Goal: Task Accomplishment & Management: Manage account settings

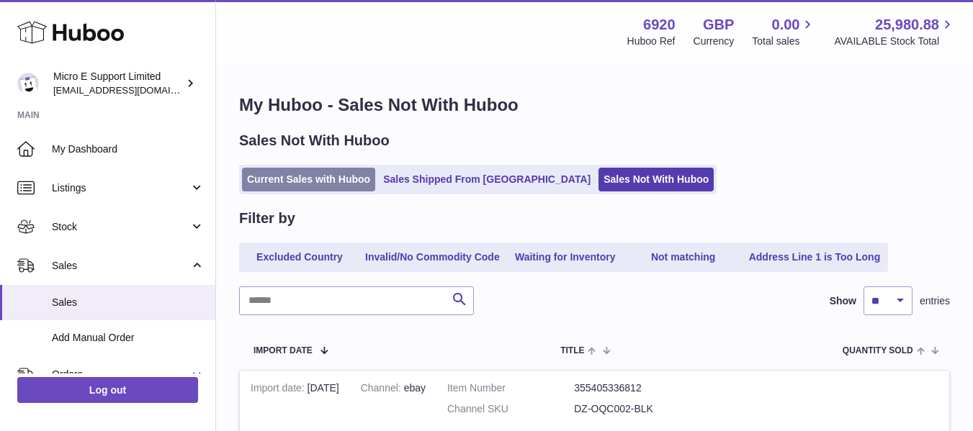
click at [288, 179] on link "Current Sales with Huboo" at bounding box center [308, 180] width 133 height 24
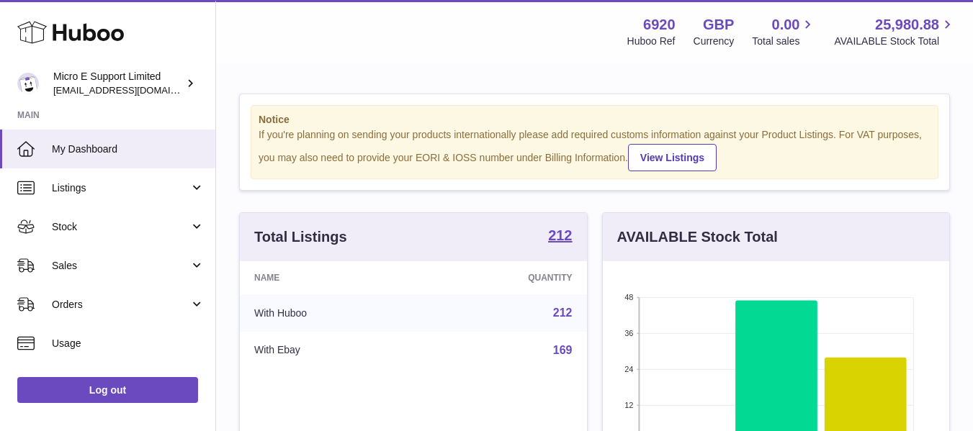
scroll to position [225, 346]
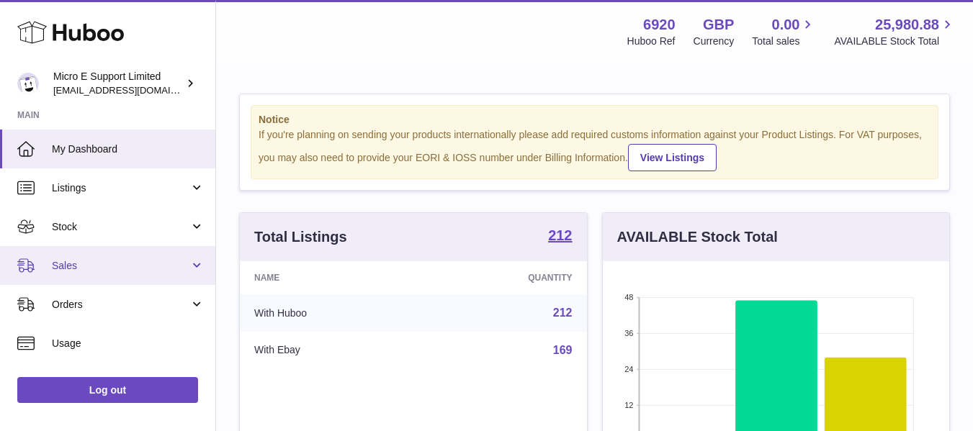
click at [192, 259] on link "Sales" at bounding box center [107, 265] width 215 height 39
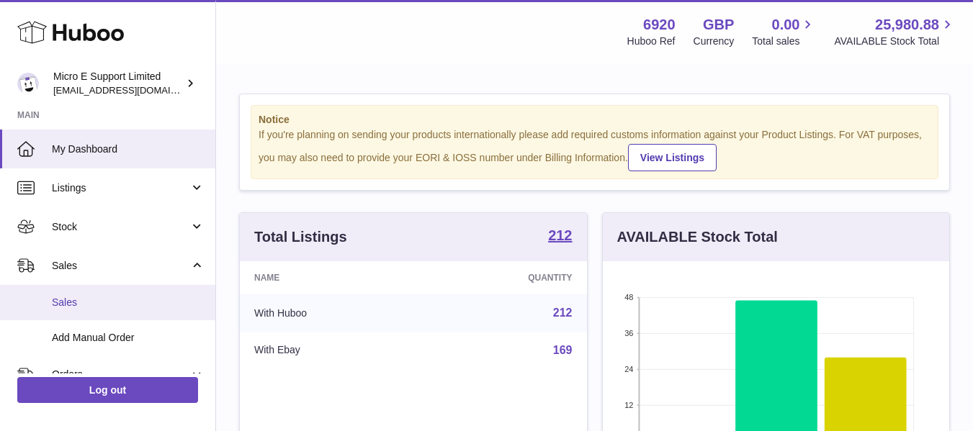
click at [81, 299] on span "Sales" at bounding box center [128, 303] width 153 height 14
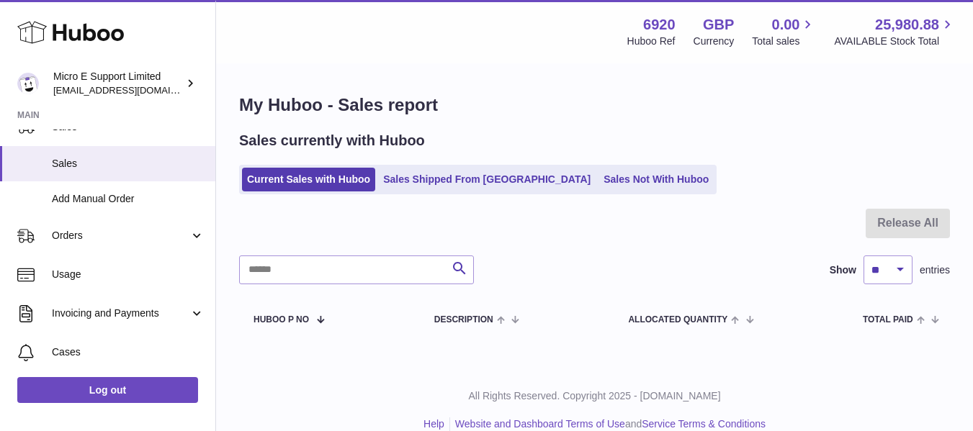
scroll to position [140, 0]
click at [127, 236] on span "Orders" at bounding box center [121, 235] width 138 height 14
click at [599, 182] on link "Sales Not With Huboo" at bounding box center [656, 180] width 115 height 24
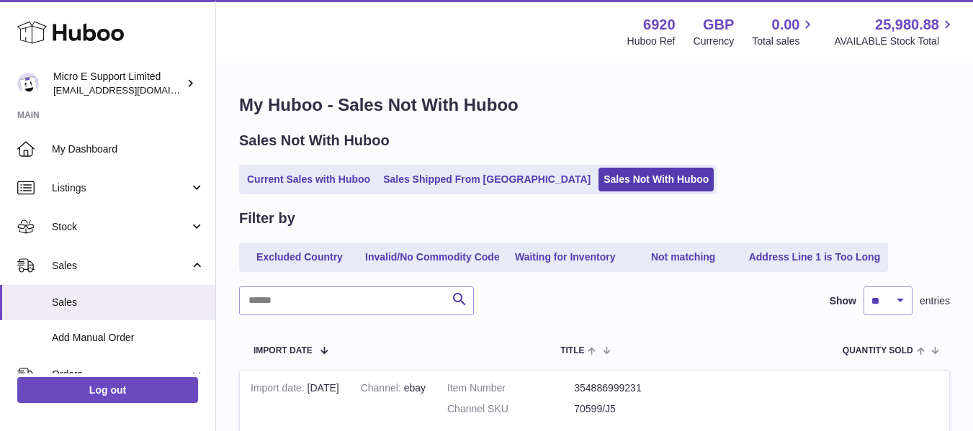
click at [599, 182] on link "Sales Not With Huboo" at bounding box center [656, 180] width 115 height 24
click at [804, 177] on div "Current Sales with Huboo Sales Shipped From Huboo Sales Not With Huboo" at bounding box center [594, 180] width 711 height 30
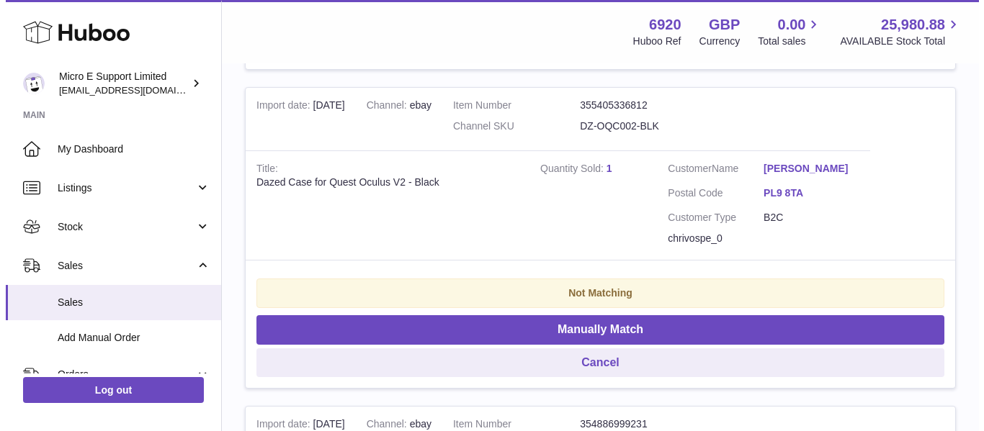
scroll to position [604, 0]
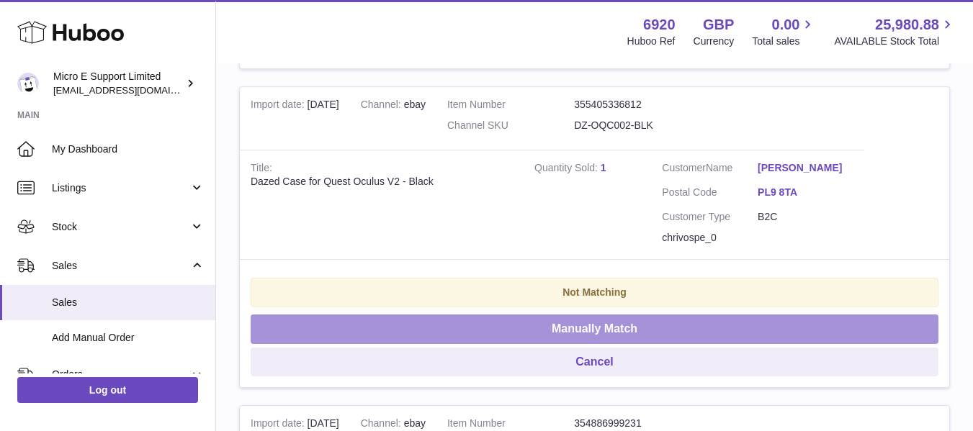
click at [548, 323] on button "Manually Match" at bounding box center [595, 330] width 688 height 30
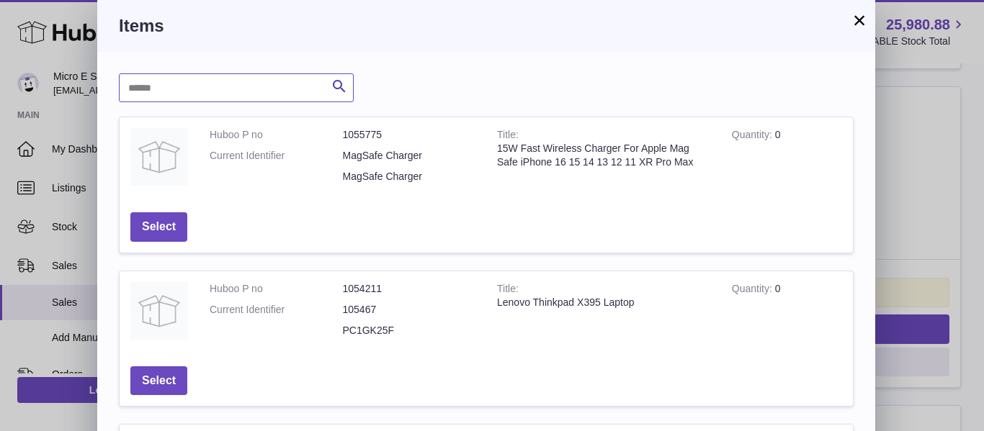
click at [282, 85] on input "text" at bounding box center [236, 87] width 235 height 29
type input "*****"
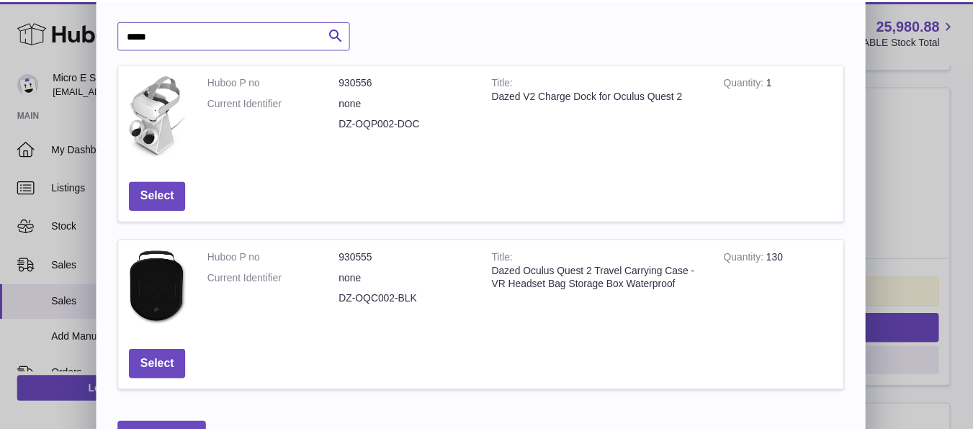
scroll to position [54, 0]
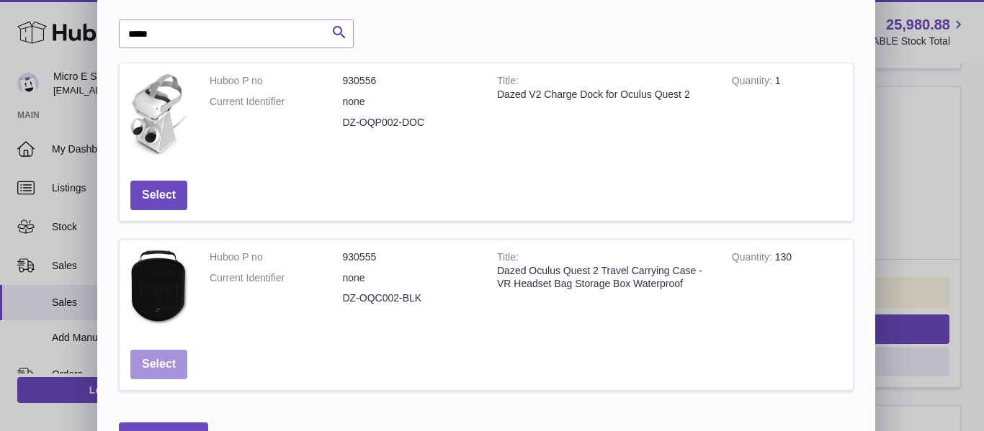
click at [161, 362] on button "Select" at bounding box center [158, 365] width 57 height 30
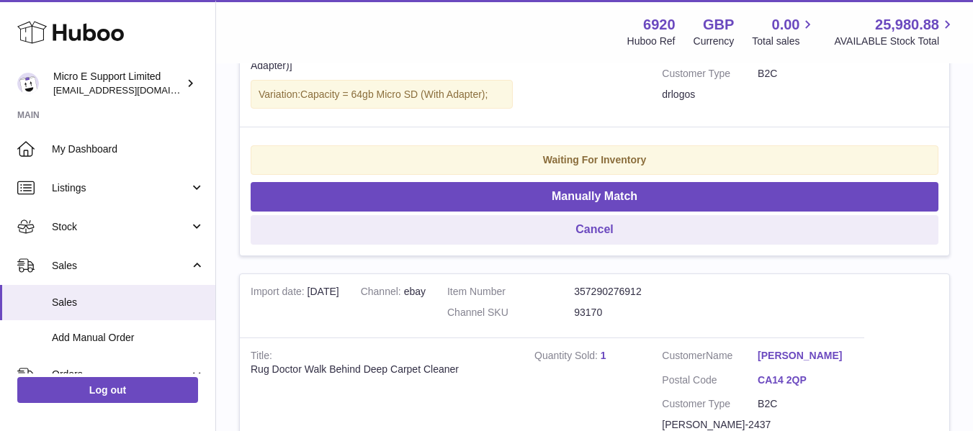
scroll to position [1412, 0]
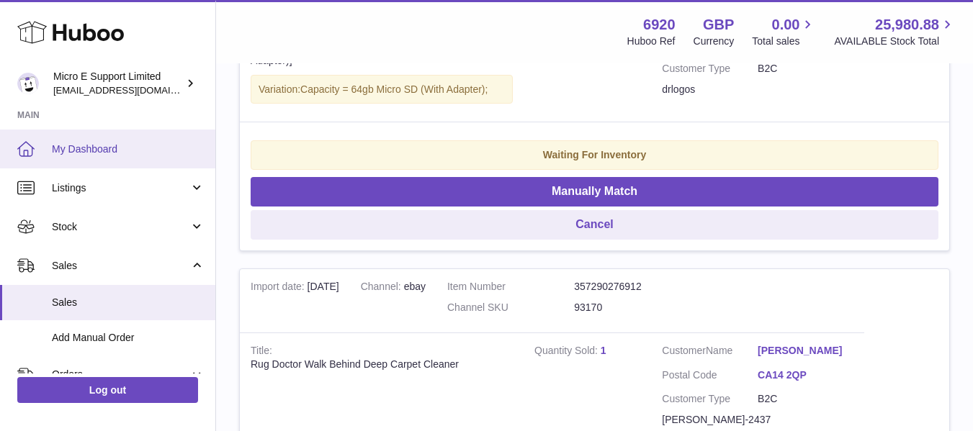
click at [89, 150] on span "My Dashboard" at bounding box center [128, 150] width 153 height 14
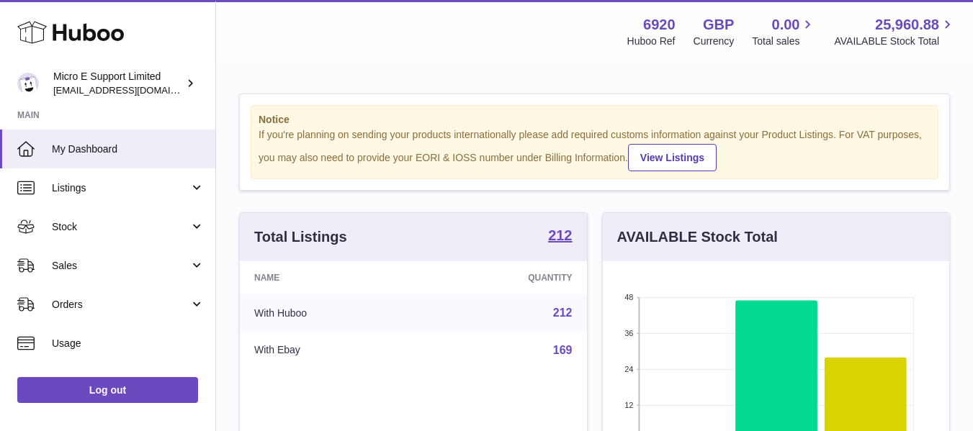
scroll to position [225, 346]
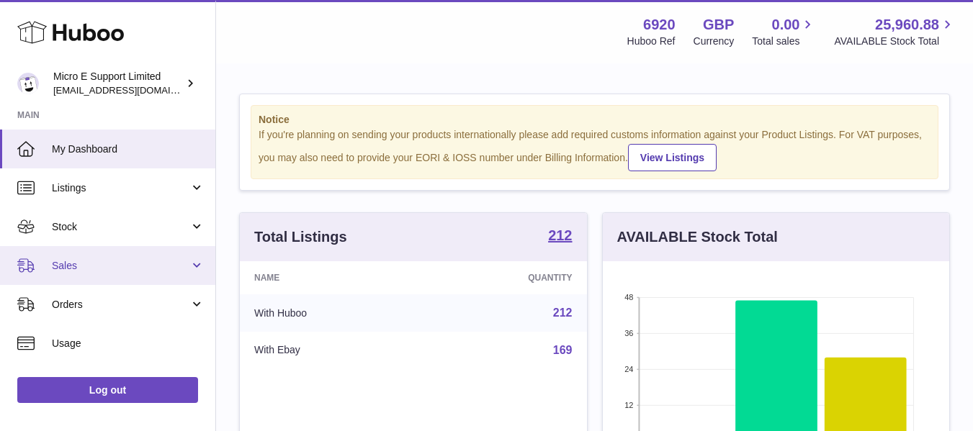
click at [166, 264] on span "Sales" at bounding box center [121, 266] width 138 height 14
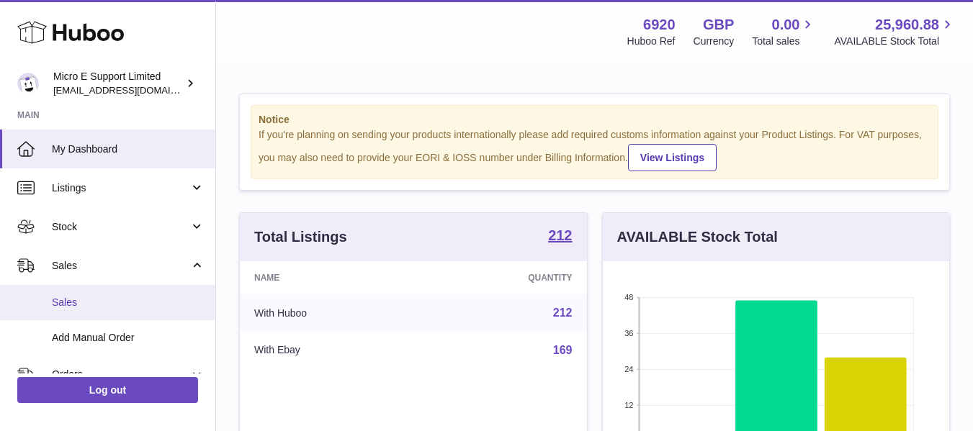
click at [53, 315] on link "Sales" at bounding box center [107, 302] width 215 height 35
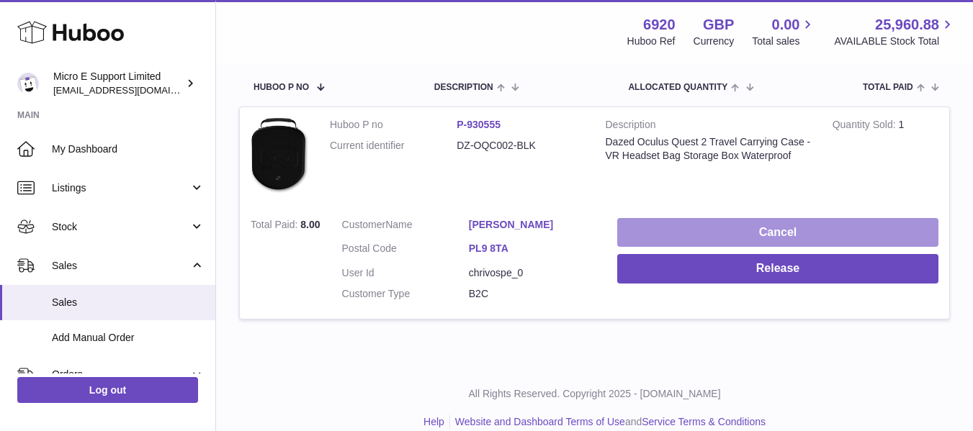
scroll to position [233, 0]
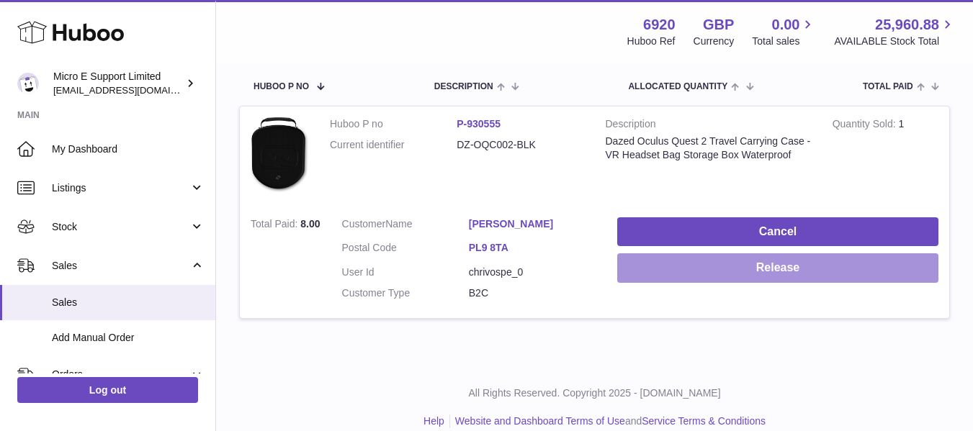
click at [797, 261] on button "Release" at bounding box center [777, 269] width 321 height 30
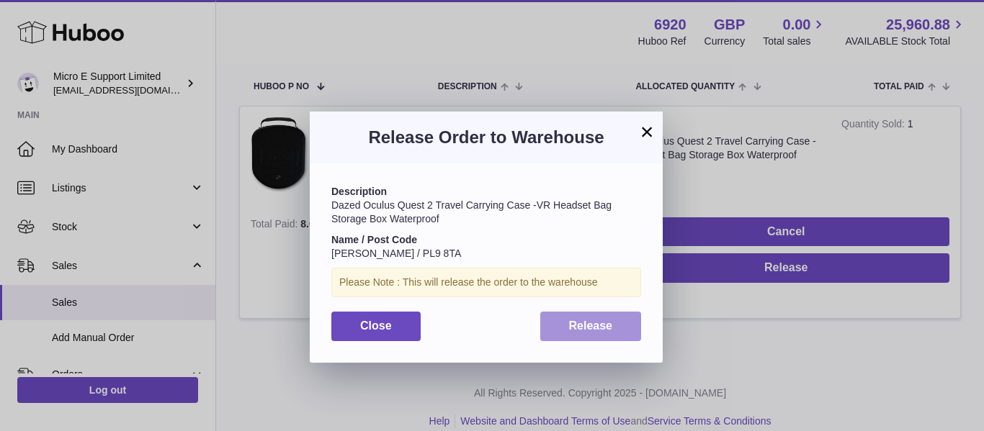
click at [612, 324] on button "Release" at bounding box center [591, 327] width 102 height 30
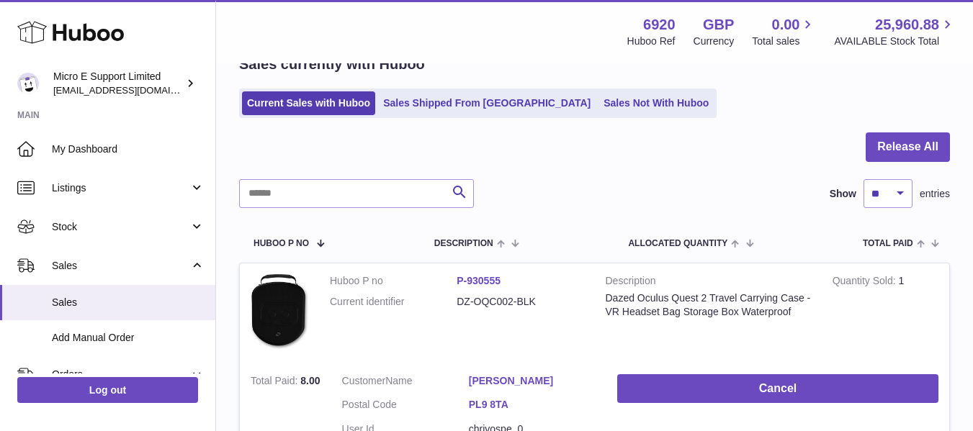
scroll to position [75, 0]
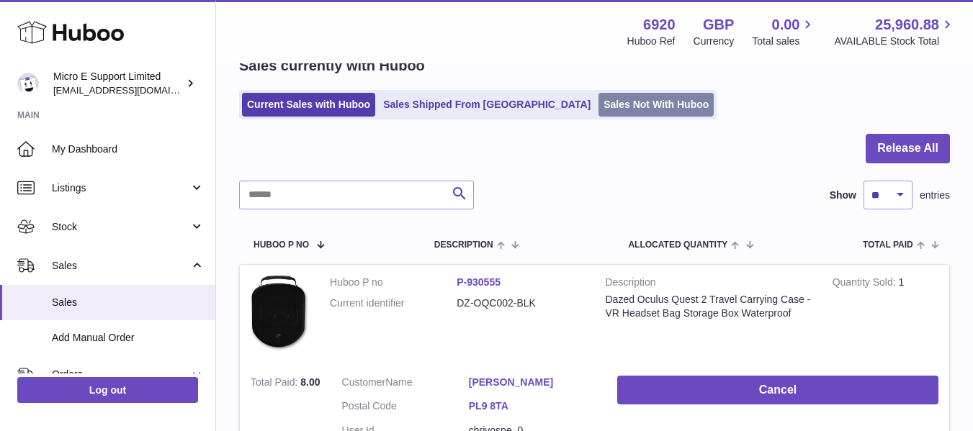
click at [599, 101] on link "Sales Not With Huboo" at bounding box center [656, 105] width 115 height 24
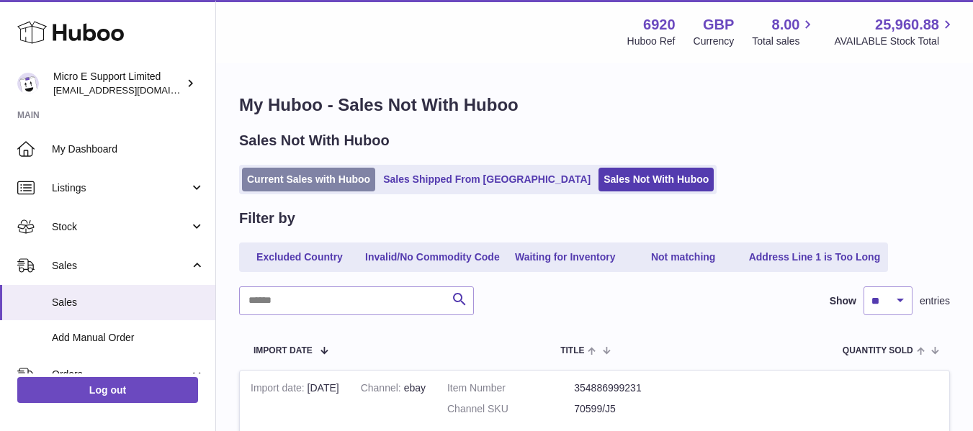
click at [318, 182] on link "Current Sales with Huboo" at bounding box center [308, 180] width 133 height 24
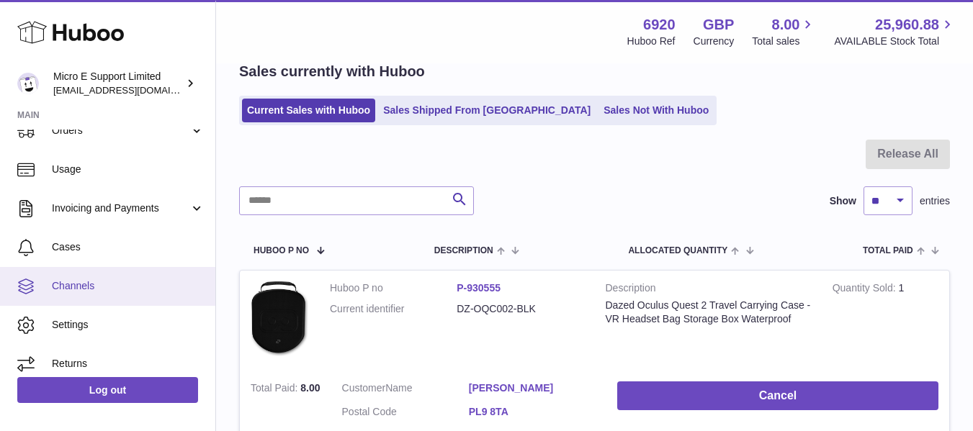
scroll to position [246, 0]
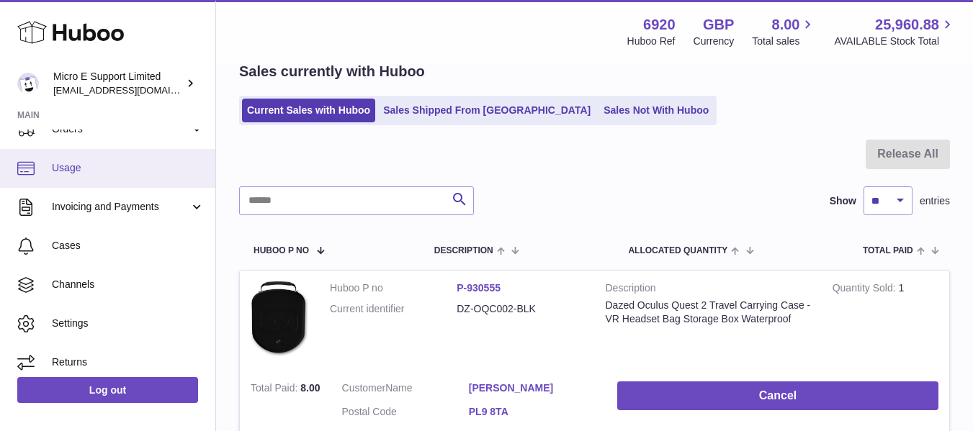
click at [71, 169] on span "Usage" at bounding box center [128, 168] width 153 height 14
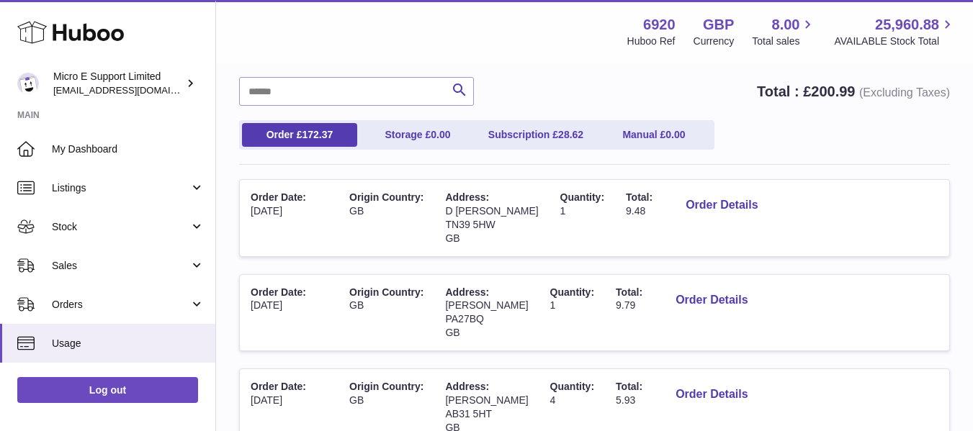
scroll to position [113, 0]
click at [541, 134] on link "Subscription £ 28.62" at bounding box center [535, 134] width 115 height 24
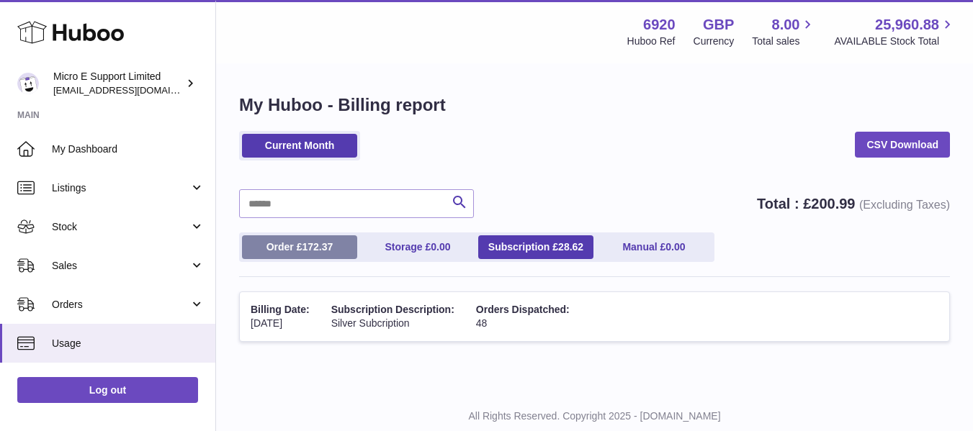
click at [304, 245] on span "172.37" at bounding box center [317, 247] width 31 height 12
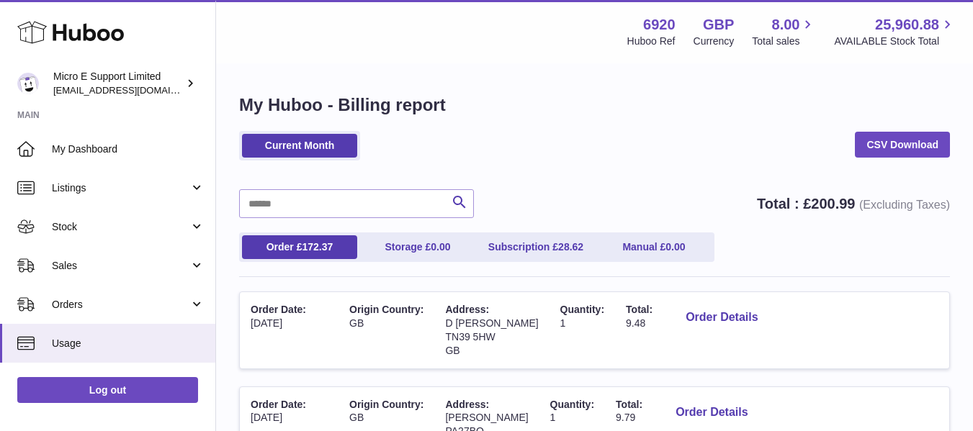
scroll to position [958, 0]
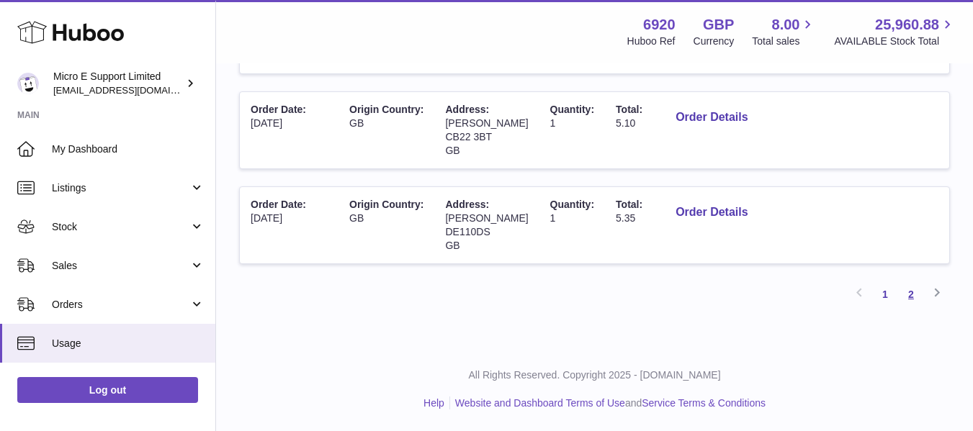
click at [910, 297] on link "2" at bounding box center [911, 295] width 26 height 26
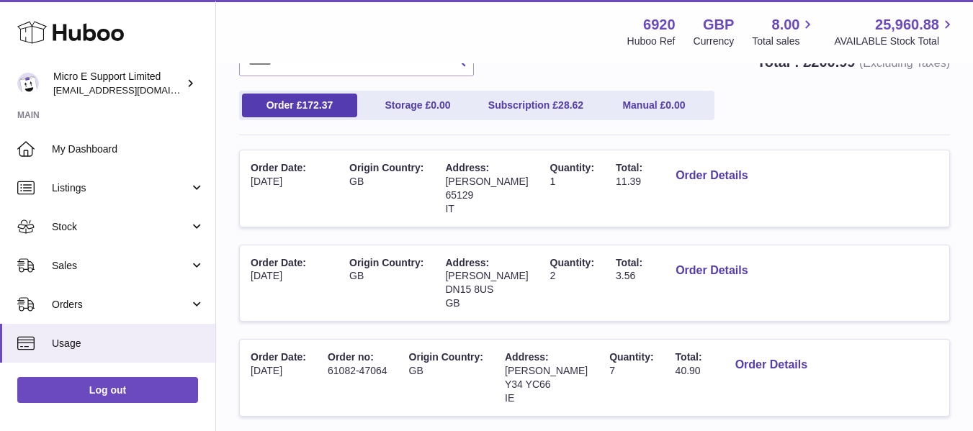
scroll to position [141, 0]
click at [523, 109] on link "Subscription £ 28.62" at bounding box center [535, 106] width 115 height 24
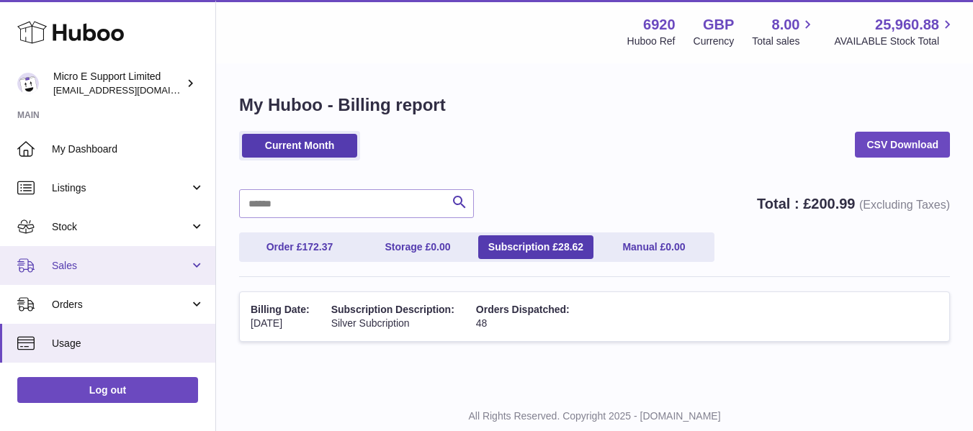
scroll to position [184, 0]
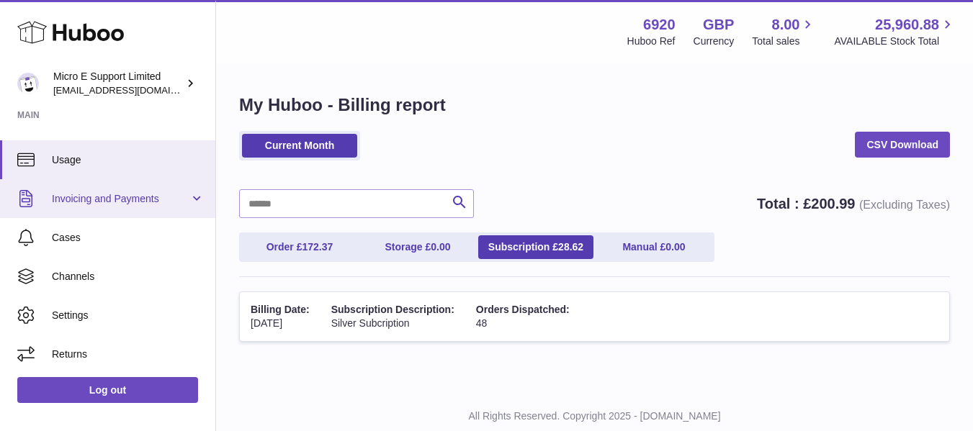
click at [149, 198] on span "Invoicing and Payments" at bounding box center [121, 199] width 138 height 14
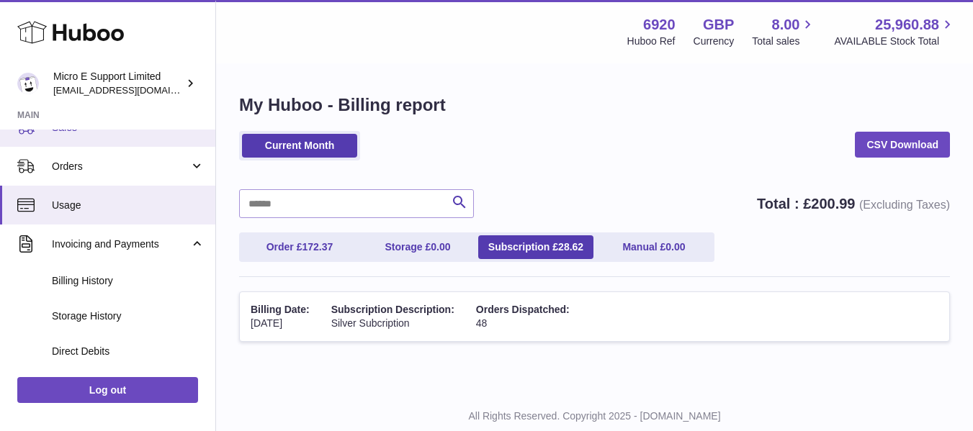
scroll to position [139, 0]
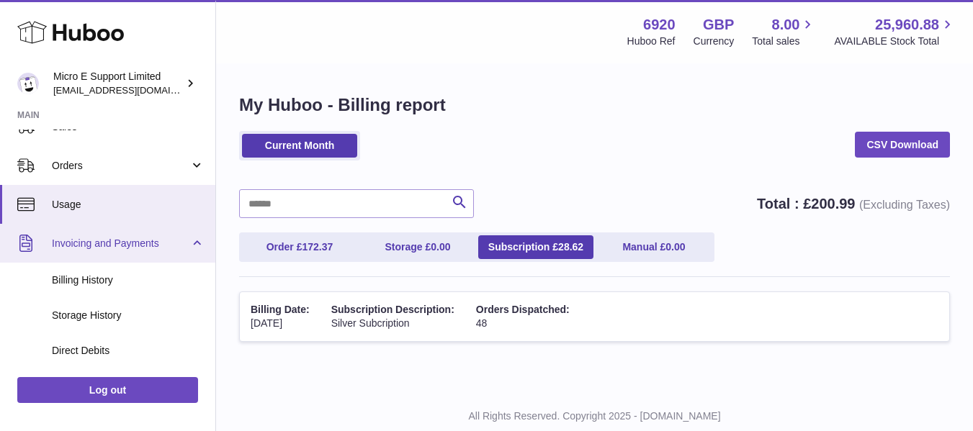
click at [194, 243] on link "Invoicing and Payments" at bounding box center [107, 243] width 215 height 39
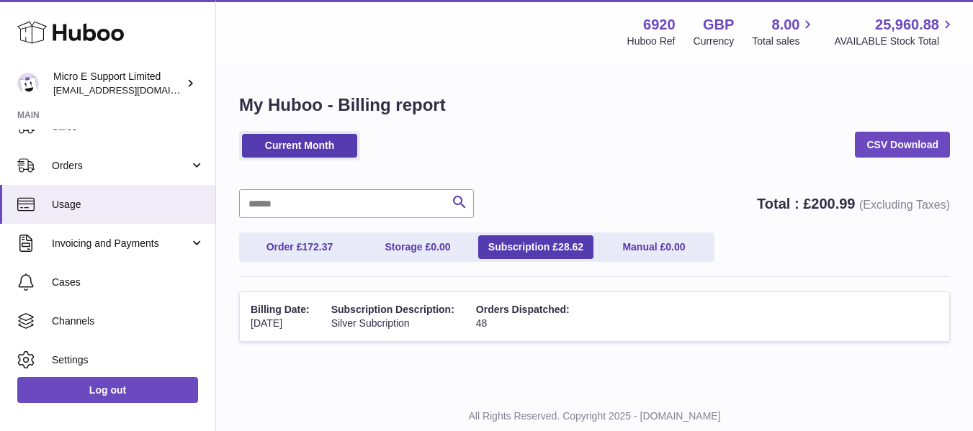
click at [565, 170] on div "Current Month CSV Download" at bounding box center [594, 153] width 711 height 44
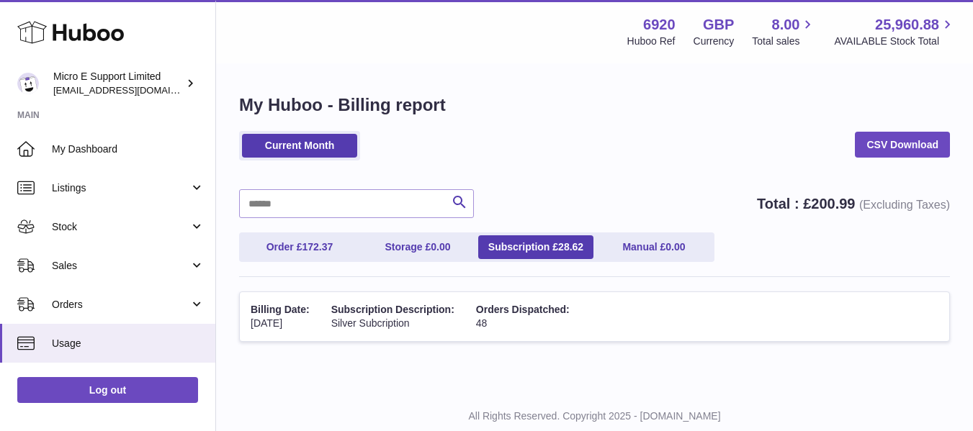
click at [579, 131] on div "Current Month CSV Download" at bounding box center [594, 153] width 711 height 44
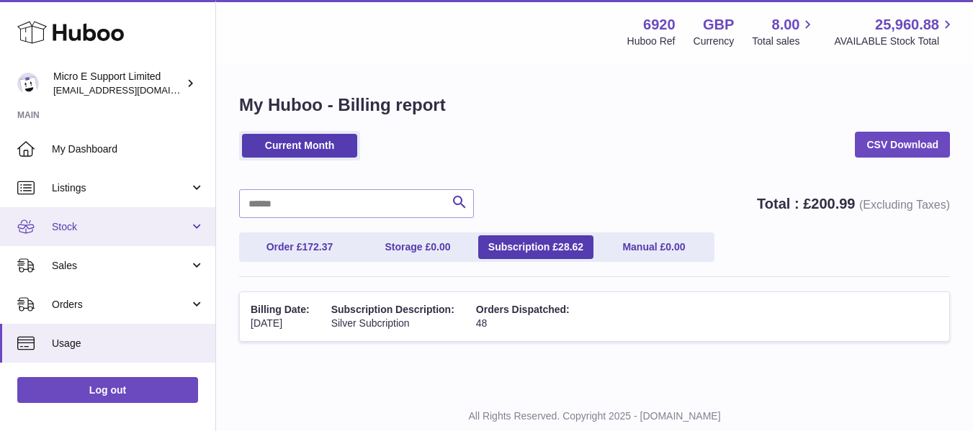
click at [107, 222] on span "Stock" at bounding box center [121, 227] width 138 height 14
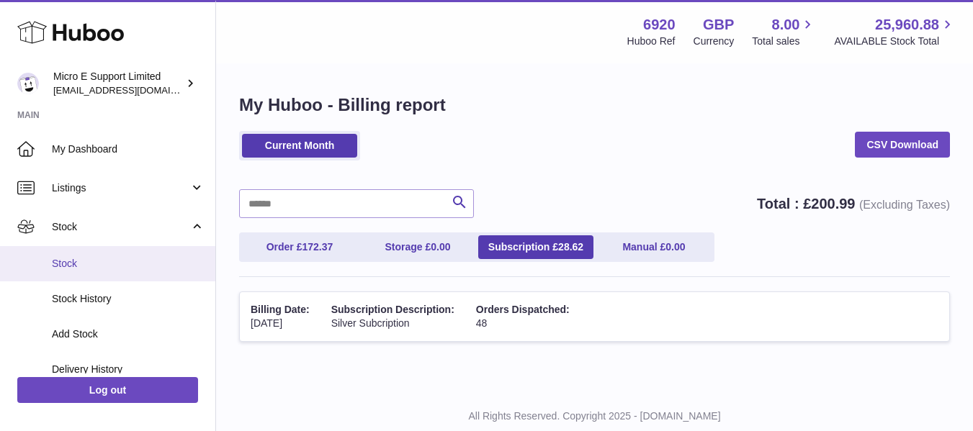
click at [80, 254] on link "Stock" at bounding box center [107, 263] width 215 height 35
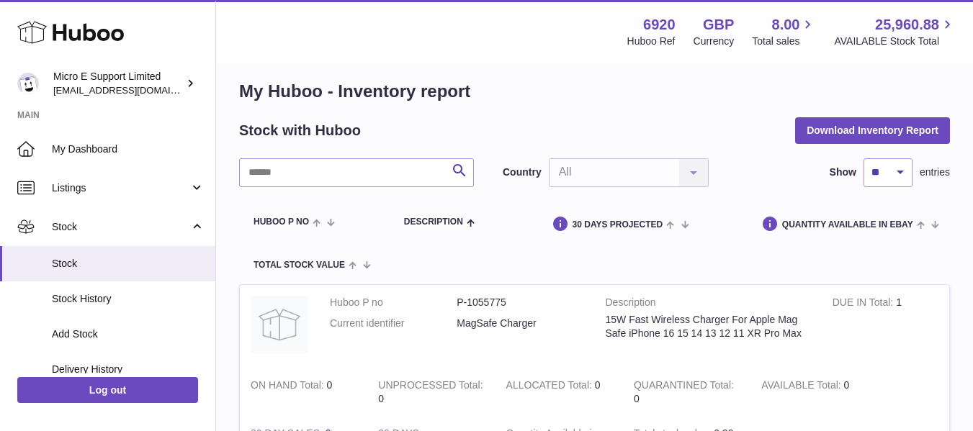
scroll to position [12, 0]
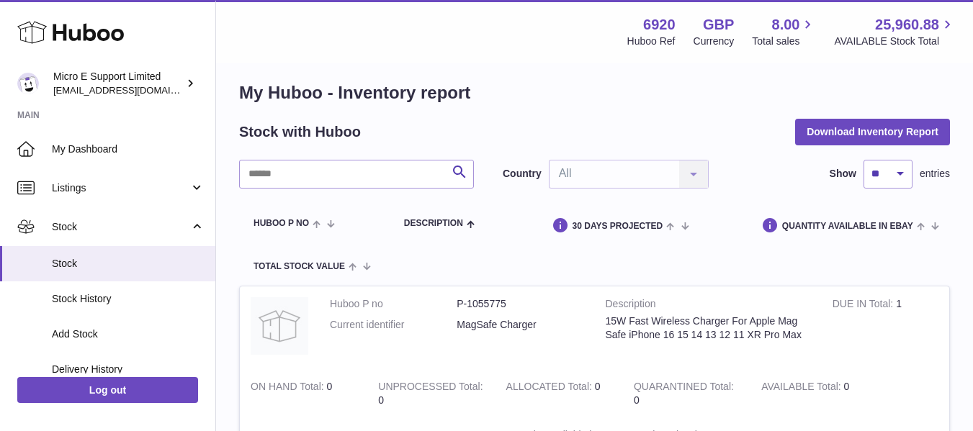
click at [547, 91] on h1 "My Huboo - Inventory report" at bounding box center [594, 92] width 711 height 23
